Goal: Information Seeking & Learning: Learn about a topic

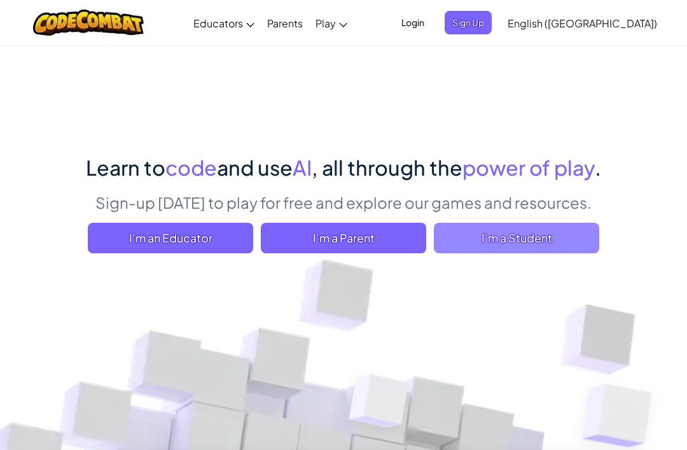
click at [526, 242] on span "I'm a Student" at bounding box center [516, 238] width 165 height 31
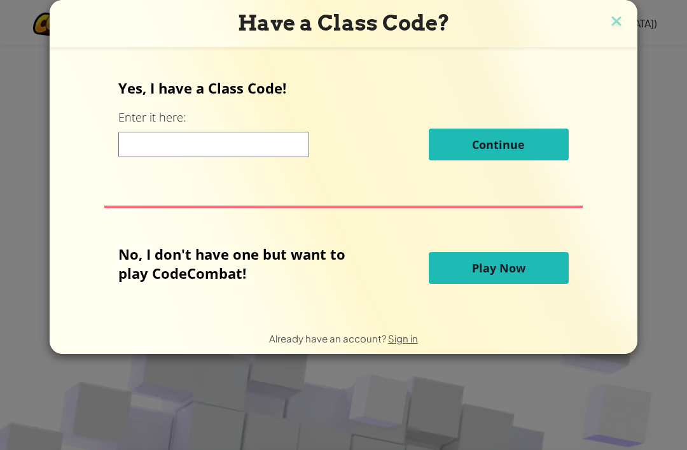
click at [526, 272] on button "Play Now" at bounding box center [499, 268] width 140 height 32
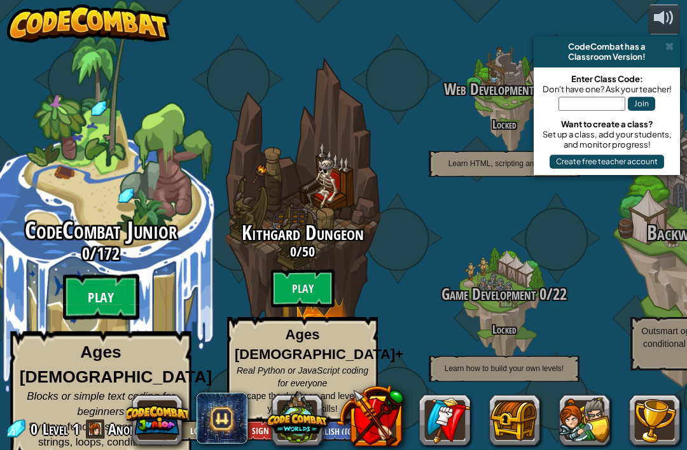
click at [124, 293] on btn "Play" at bounding box center [101, 297] width 76 height 46
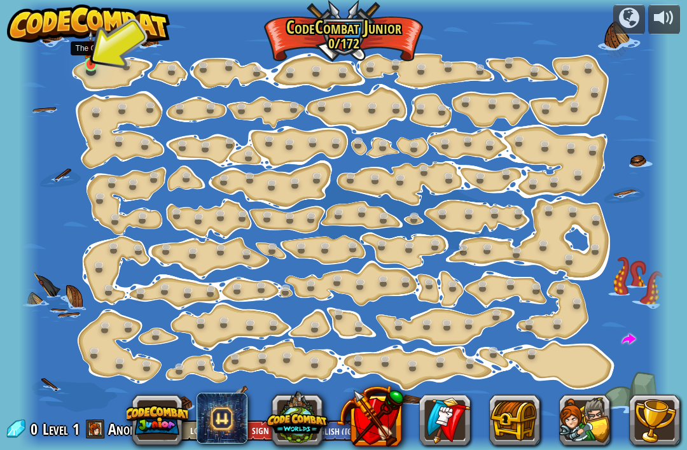
click at [103, 70] on link at bounding box center [92, 65] width 25 height 25
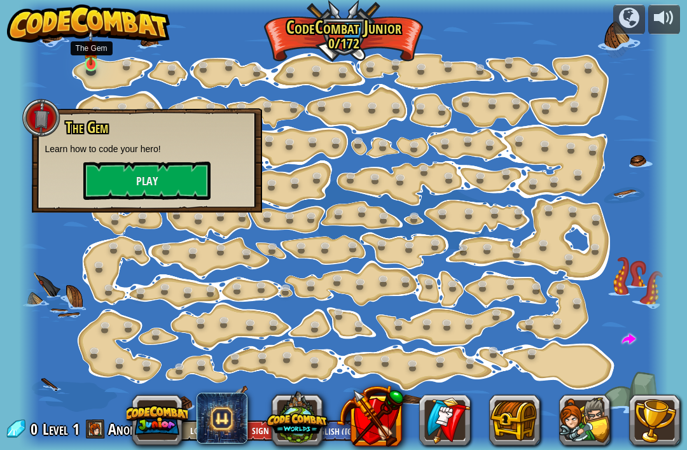
scroll to position [1, 0]
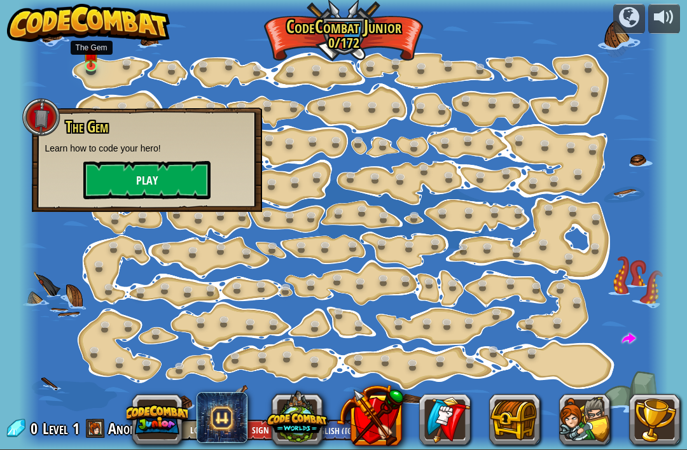
click at [130, 178] on button "Play" at bounding box center [146, 180] width 127 height 38
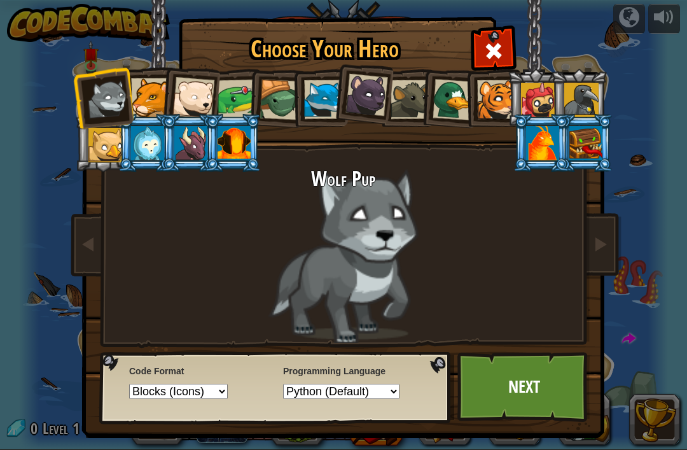
scroll to position [0, 0]
click at [236, 141] on div at bounding box center [234, 143] width 33 height 34
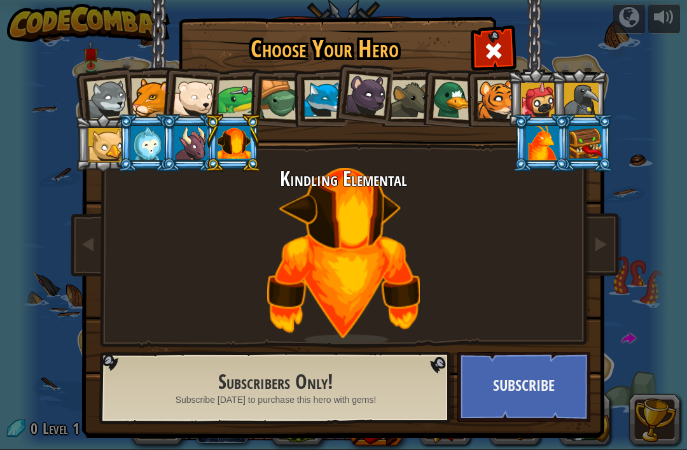
click at [203, 140] on div at bounding box center [190, 143] width 33 height 34
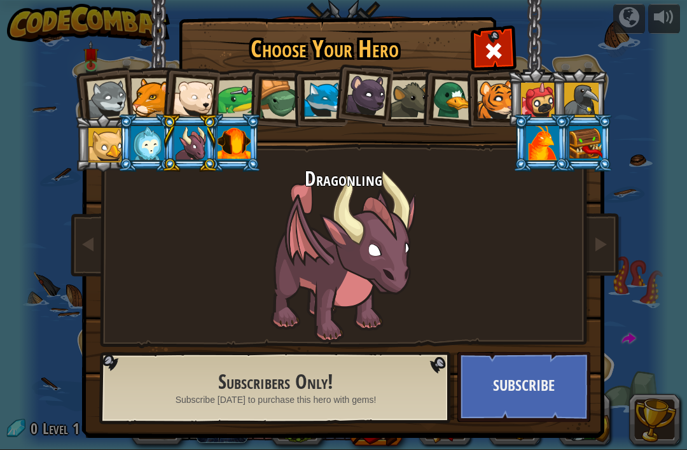
click at [188, 157] on div at bounding box center [190, 143] width 33 height 34
click at [240, 138] on div at bounding box center [234, 143] width 33 height 34
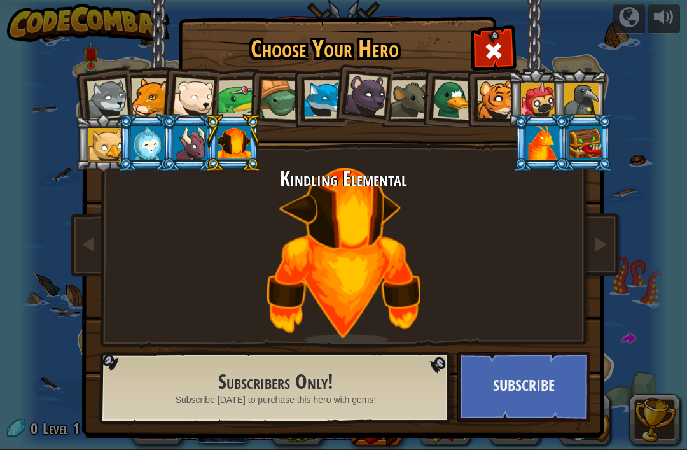
click at [261, 157] on div "Wolf Pup Cougar Polar Bear Cub Frog Turtle Blue Fox Panther Cub Brown Rat Duck …" at bounding box center [343, 200] width 477 height 277
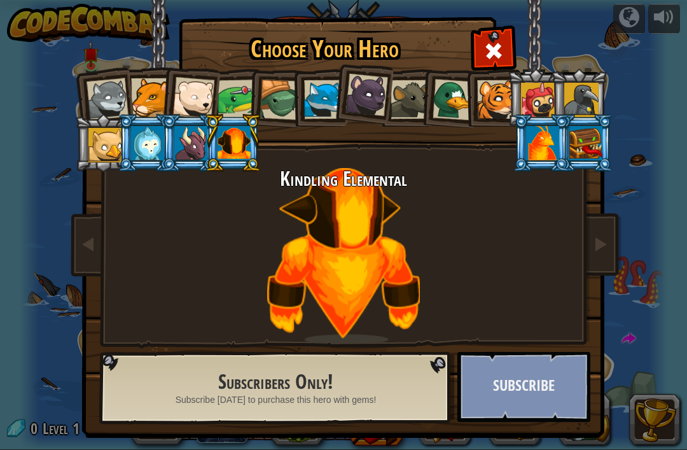
click at [528, 408] on button "Subscribe" at bounding box center [523, 387] width 133 height 70
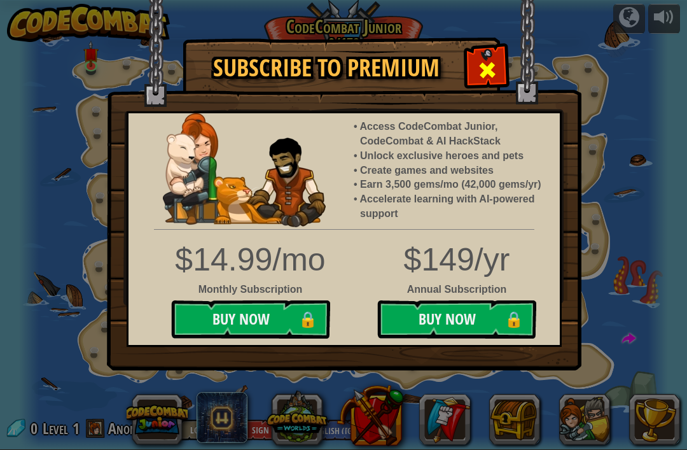
click at [502, 64] on div at bounding box center [487, 68] width 40 height 40
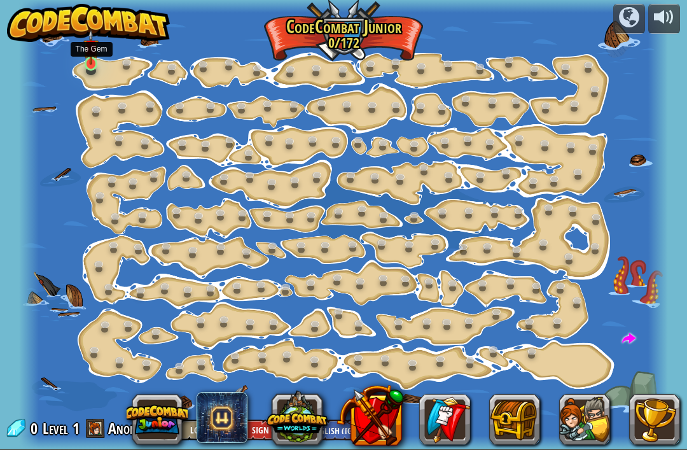
click at [85, 74] on div at bounding box center [343, 224] width 648 height 450
click at [90, 78] on div at bounding box center [343, 224] width 648 height 450
click at [96, 67] on link at bounding box center [92, 64] width 25 height 25
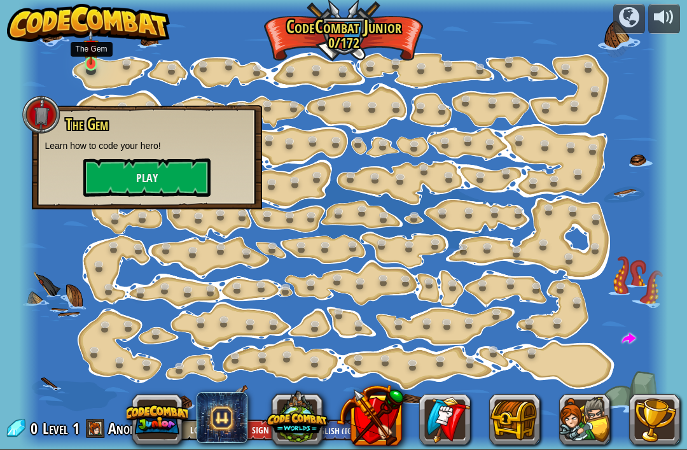
click at [133, 176] on button "Play" at bounding box center [146, 177] width 127 height 38
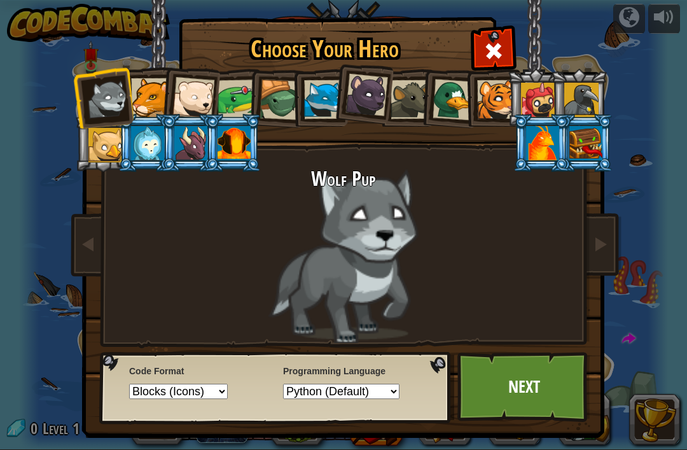
click at [473, 24] on img at bounding box center [346, 210] width 551 height 456
click at [480, 368] on link "Next" at bounding box center [523, 387] width 133 height 70
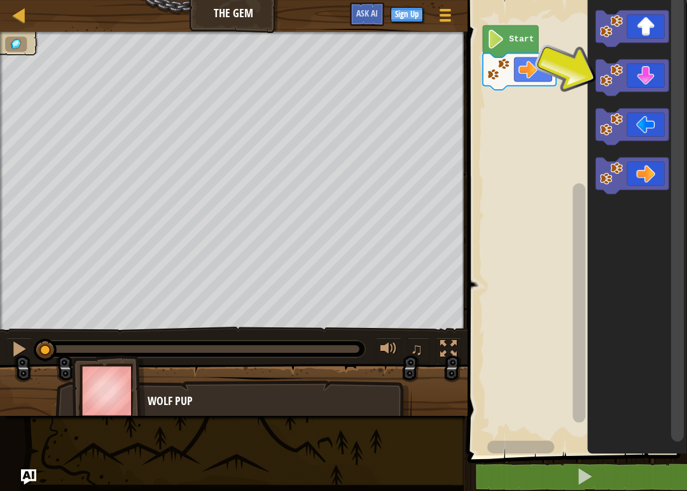
click at [635, 179] on icon "Blockly Workspace" at bounding box center [632, 176] width 73 height 37
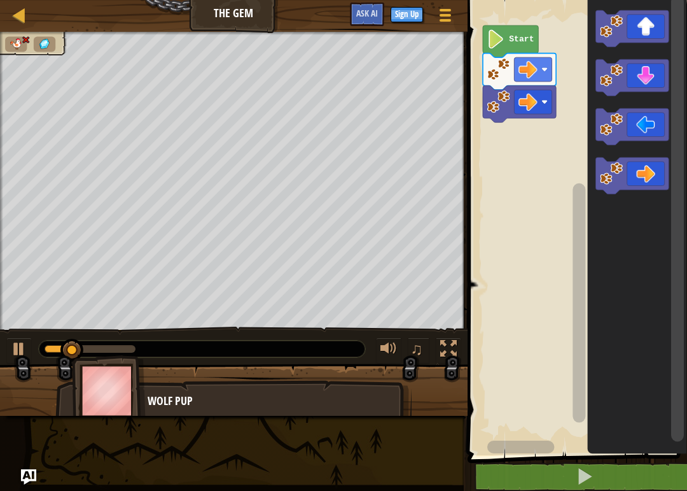
click at [648, 73] on icon "Blockly Workspace" at bounding box center [632, 78] width 73 height 37
click at [633, 180] on icon "Blockly Workspace" at bounding box center [632, 176] width 73 height 37
